Goal: Task Accomplishment & Management: Manage account settings

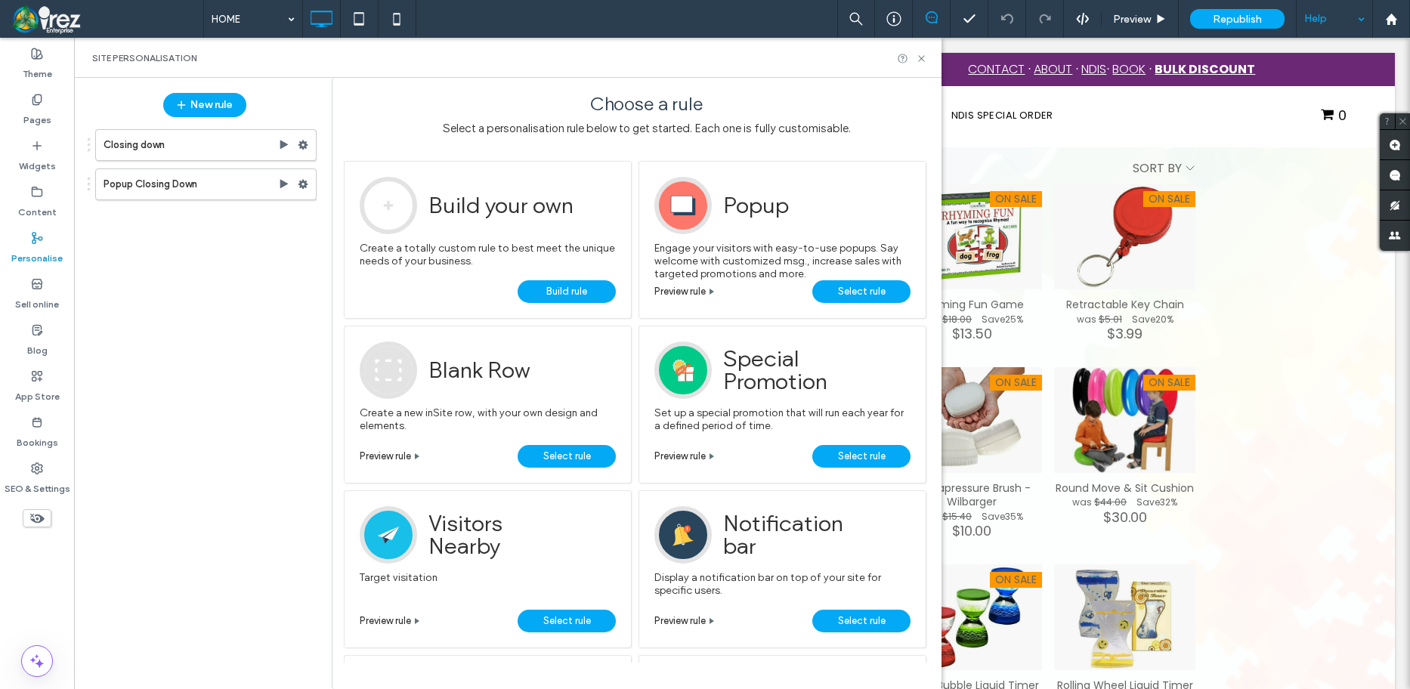
click at [1332, 20] on div "Help" at bounding box center [1335, 19] width 76 height 38
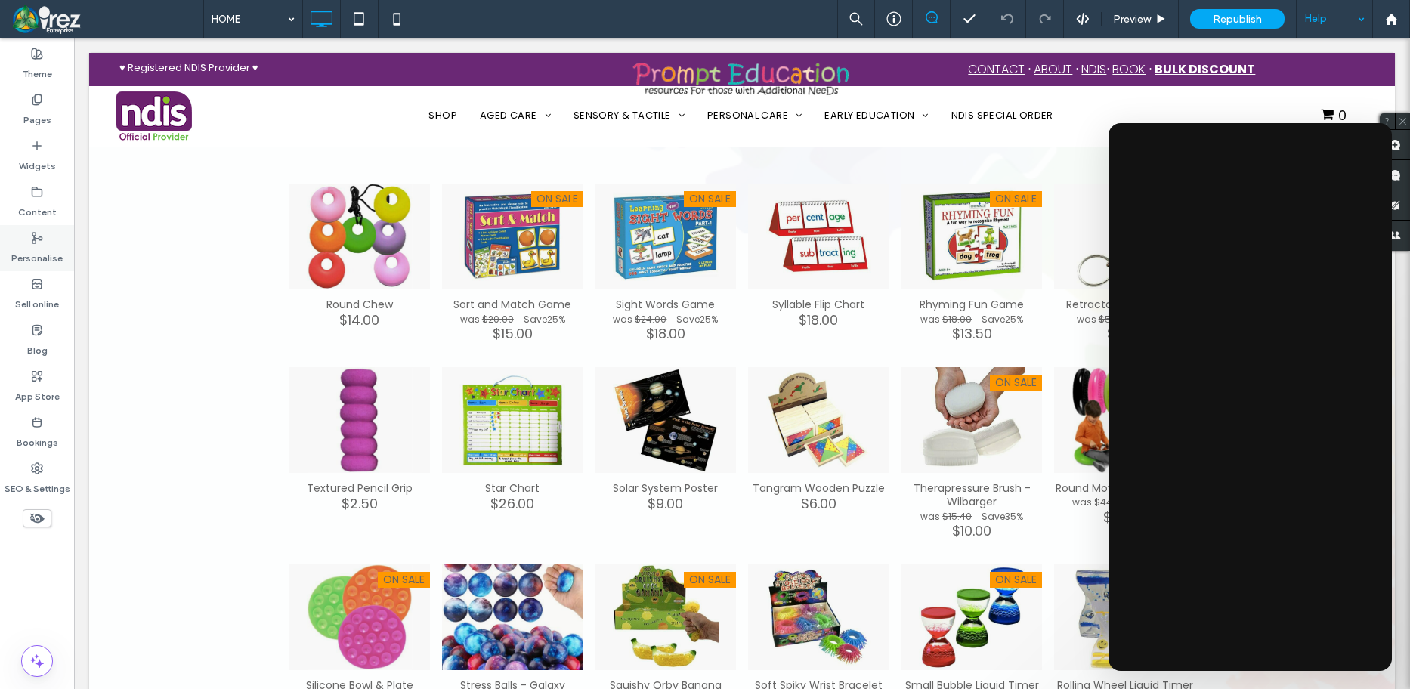
click at [26, 245] on label "Personalise" at bounding box center [36, 254] width 51 height 21
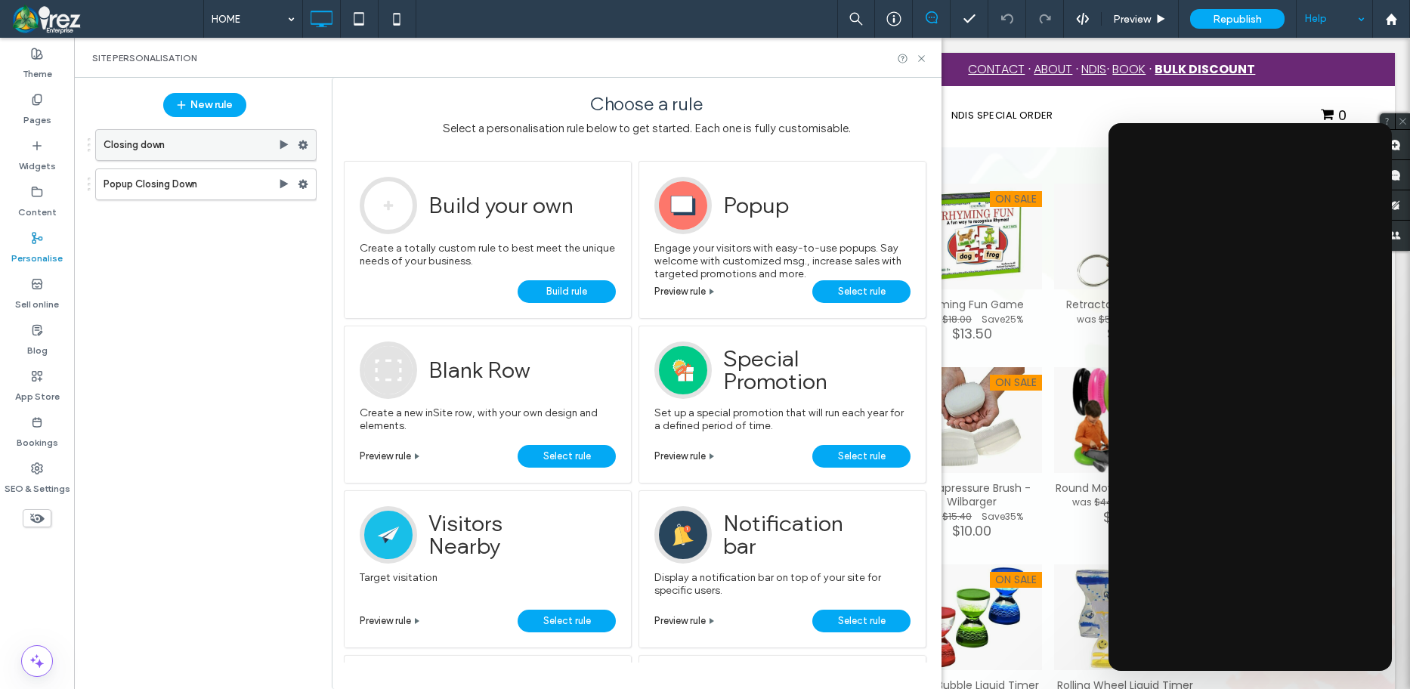
click at [301, 146] on use at bounding box center [304, 145] width 10 height 9
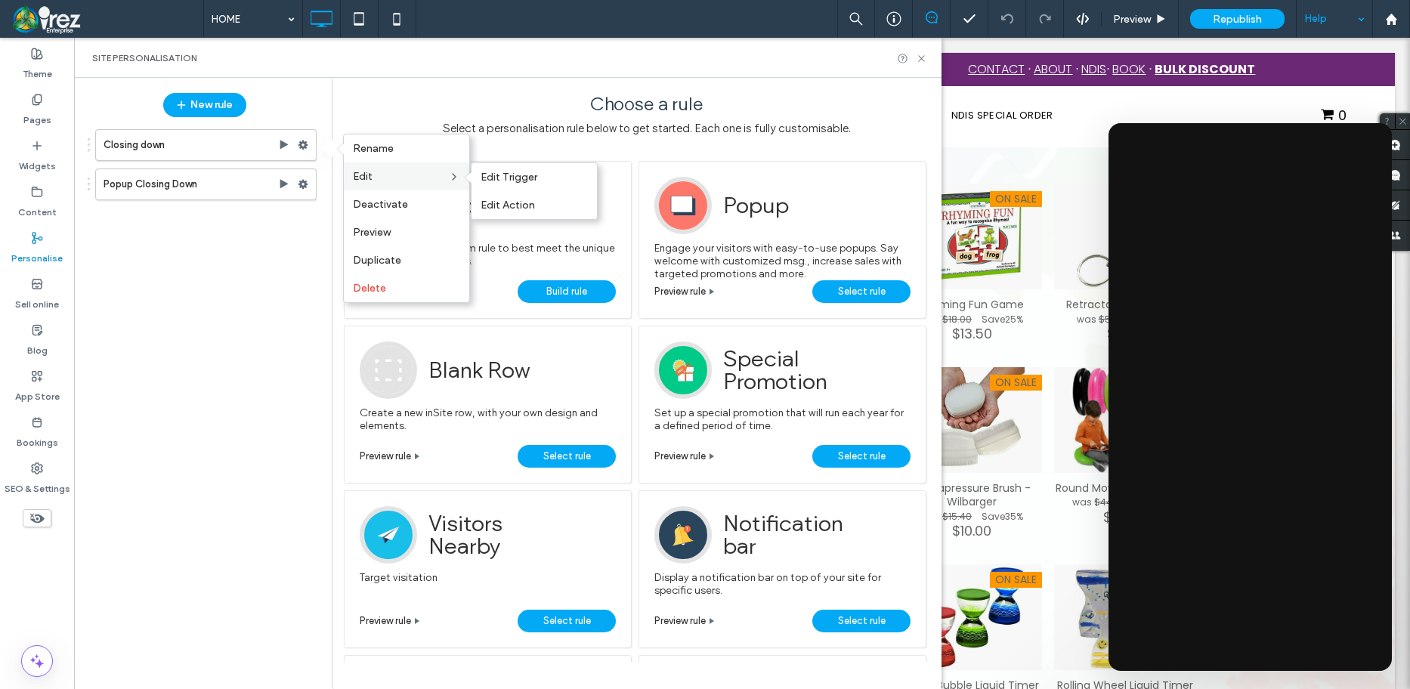
click at [367, 175] on span "Edit" at bounding box center [363, 176] width 20 height 13
click at [512, 176] on span "Edit Trigger" at bounding box center [509, 177] width 57 height 13
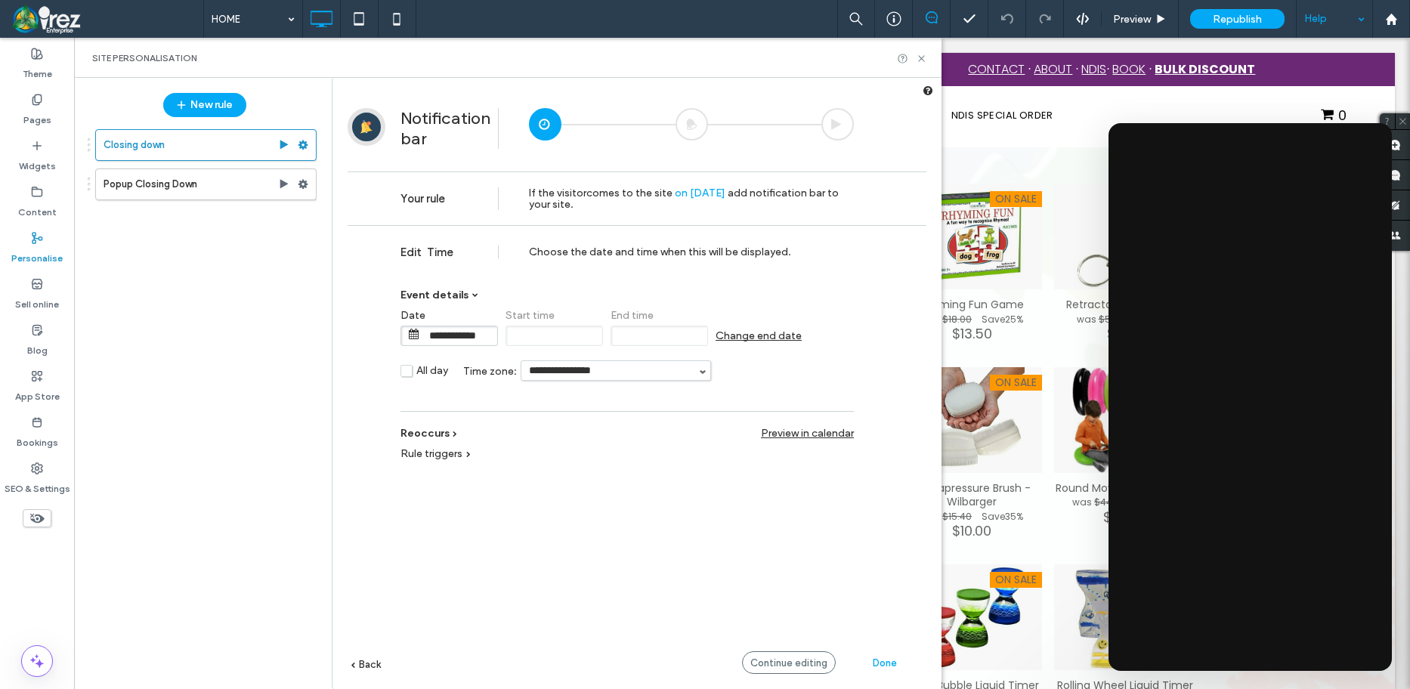
click at [447, 447] on span "Rule triggers" at bounding box center [432, 453] width 62 height 13
click at [745, 478] on label "No trigger" at bounding box center [772, 474] width 67 height 13
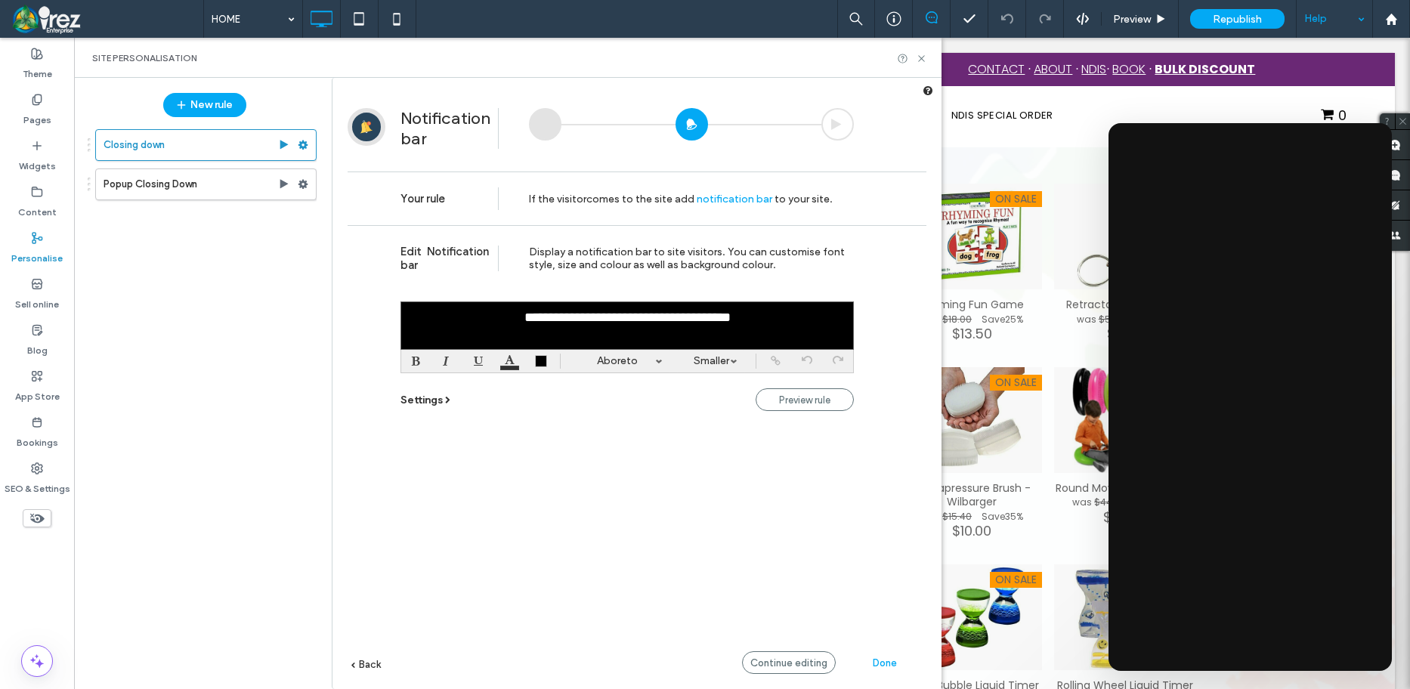
click at [424, 404] on span "Settings" at bounding box center [422, 400] width 42 height 13
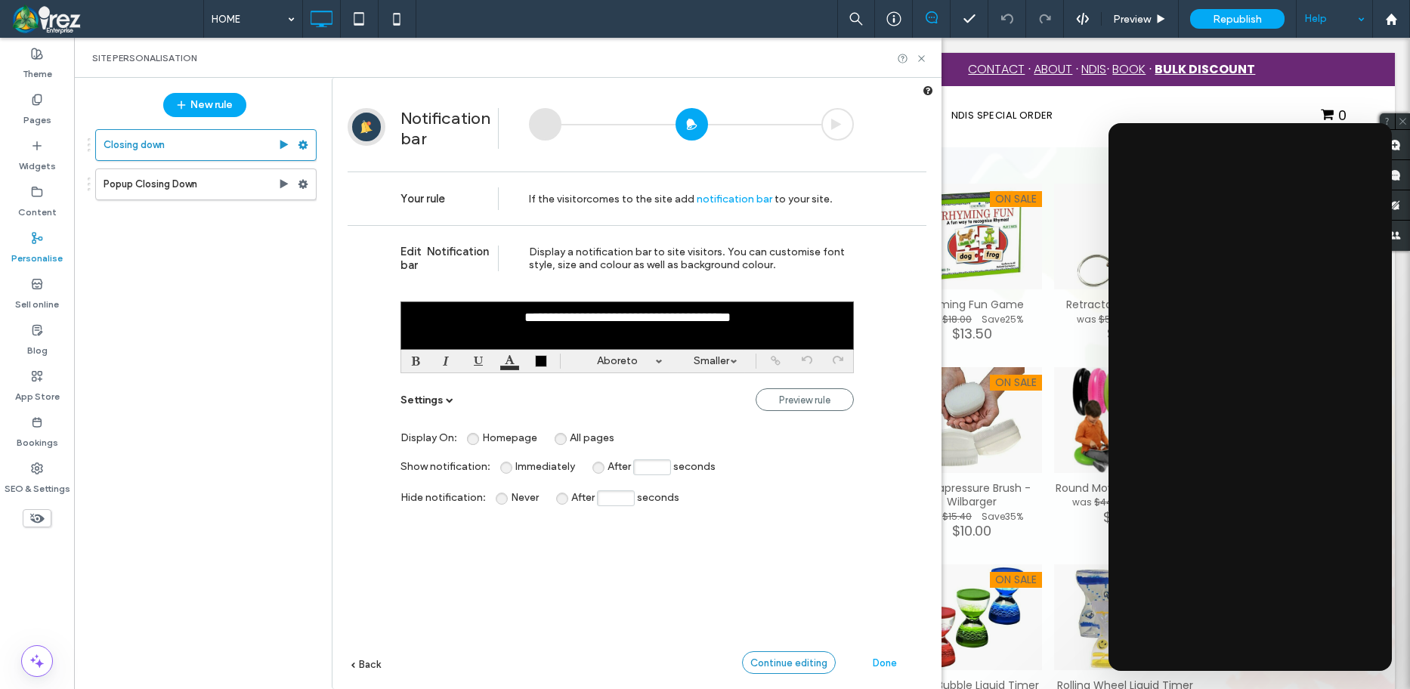
click at [778, 664] on span "Continue editing" at bounding box center [788, 662] width 77 height 11
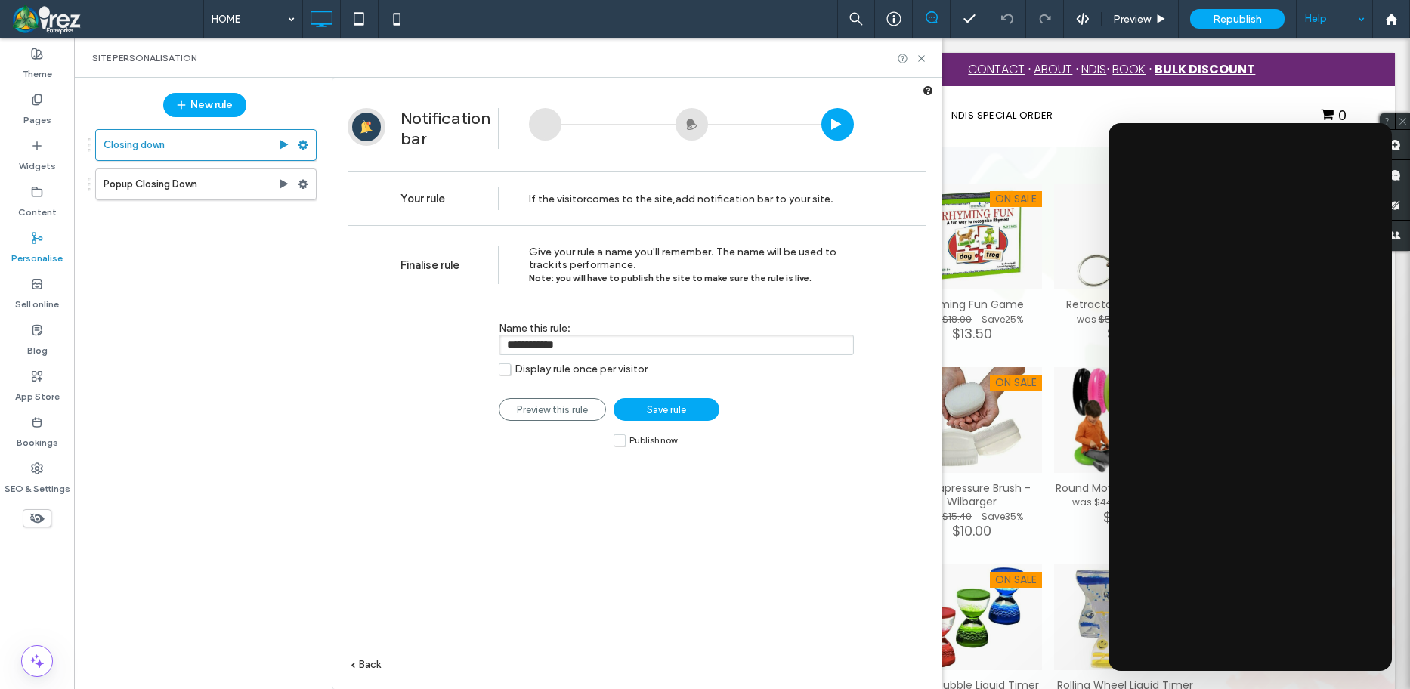
click at [653, 413] on span "Save rule" at bounding box center [666, 409] width 39 height 11
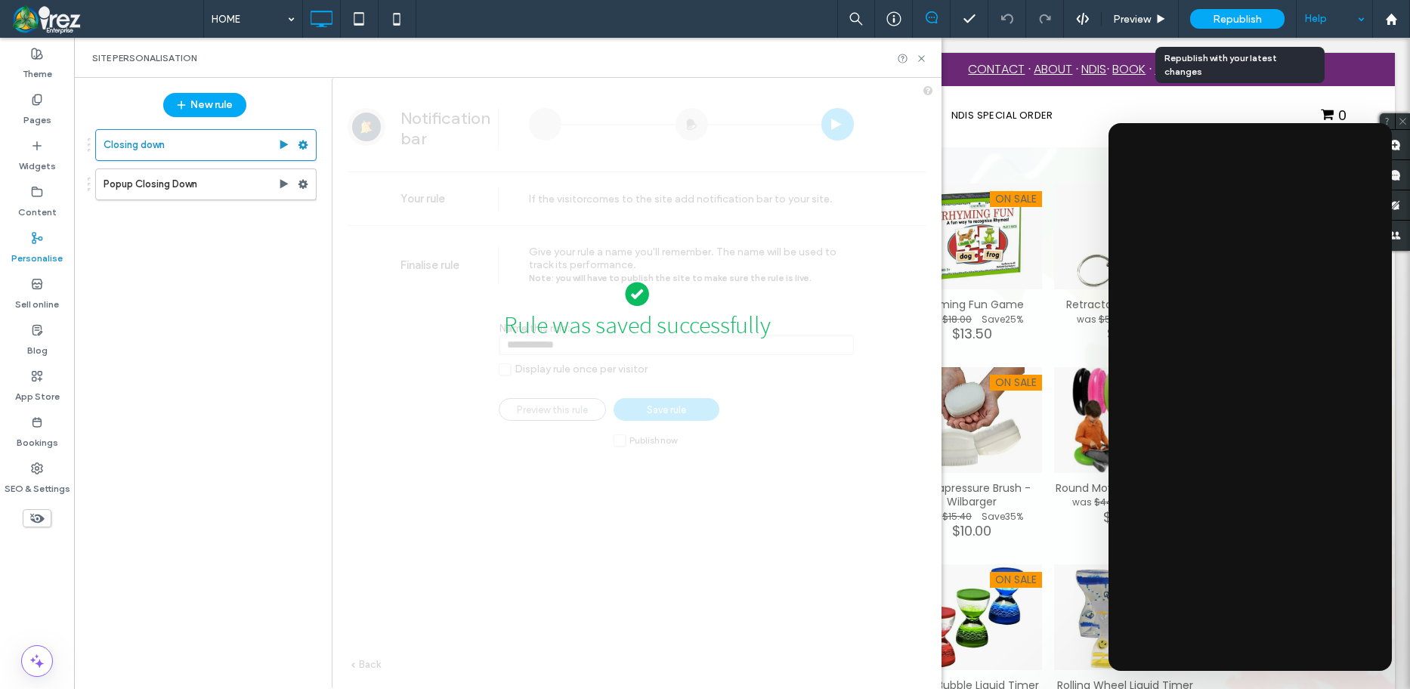
click at [1244, 20] on span "Republish" at bounding box center [1237, 19] width 49 height 13
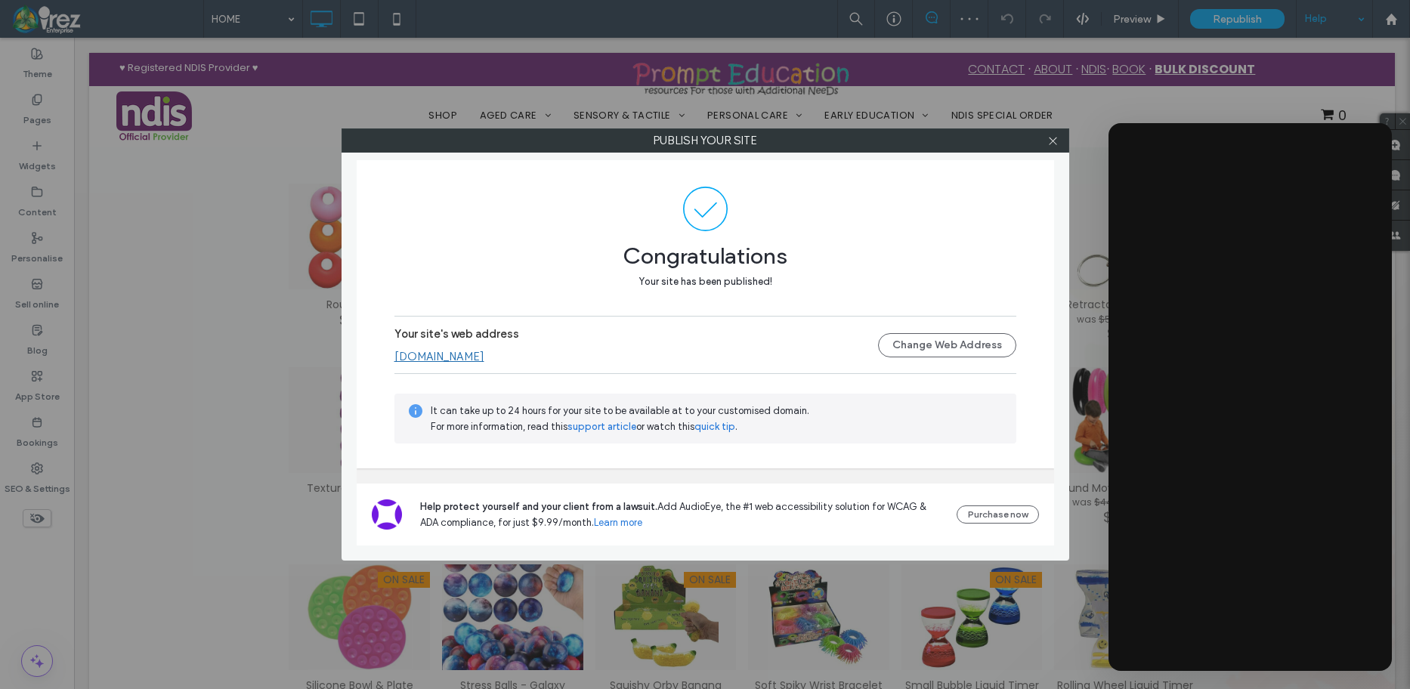
click at [463, 353] on link "[DOMAIN_NAME]" at bounding box center [439, 357] width 90 height 14
click at [1052, 138] on icon at bounding box center [1052, 140] width 11 height 11
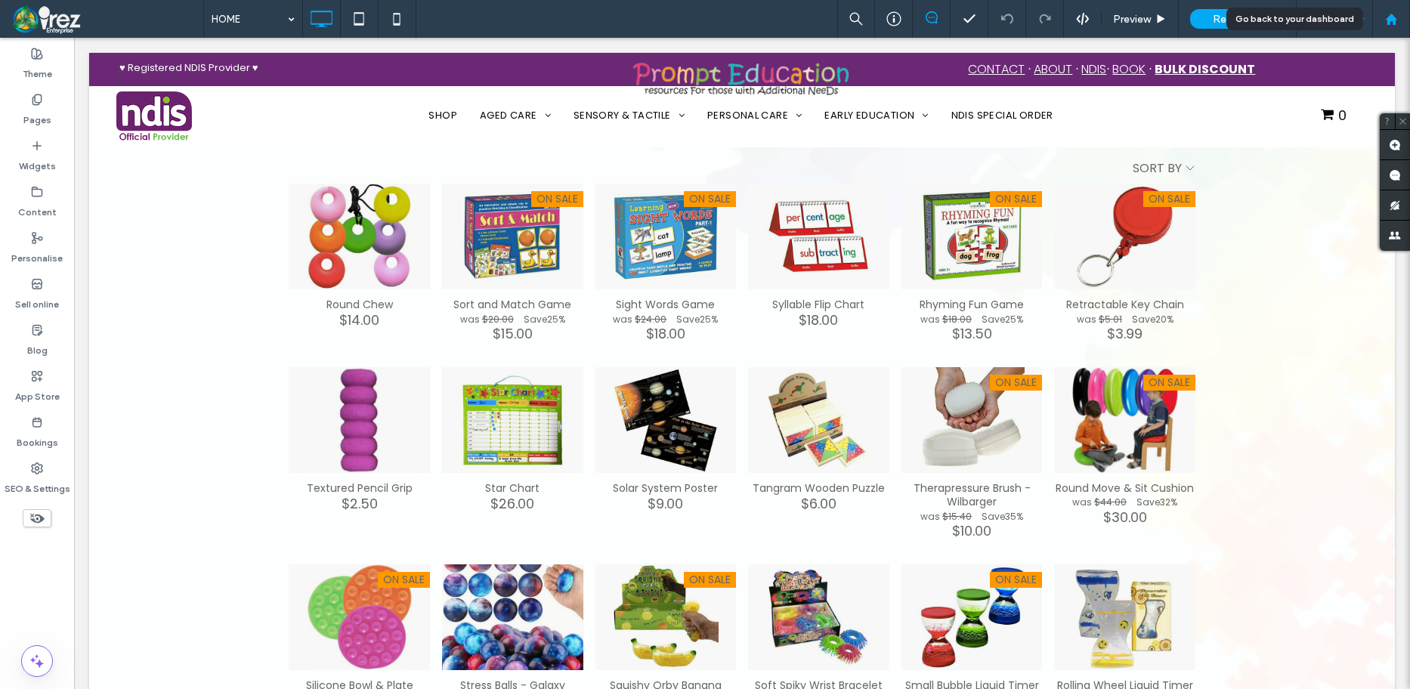
click at [1394, 19] on use at bounding box center [1390, 18] width 11 height 11
